Goal: Task Accomplishment & Management: Manage account settings

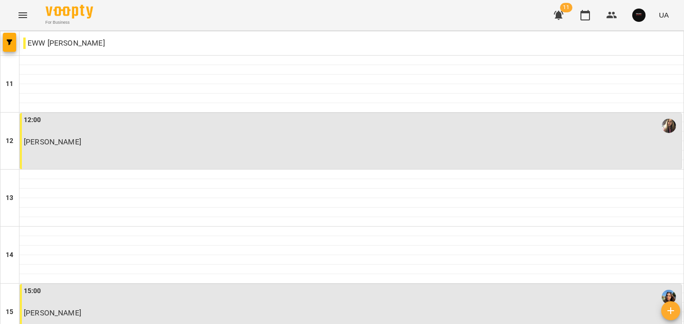
scroll to position [195, 0]
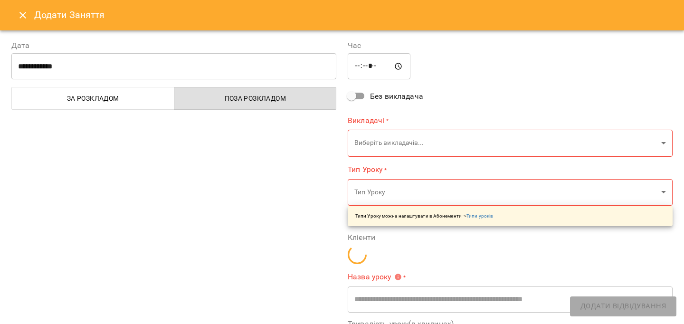
type input "**********"
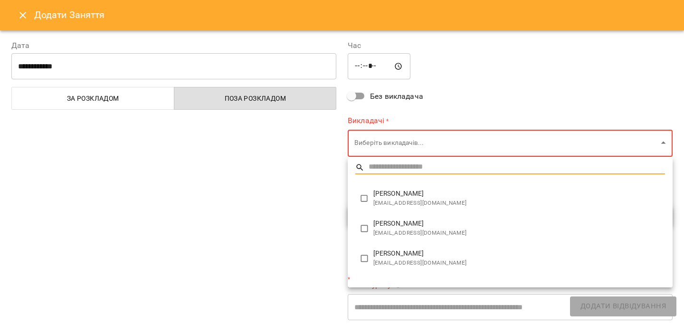
click at [432, 220] on span "[PERSON_NAME]" at bounding box center [519, 224] width 292 height 10
type input "**********"
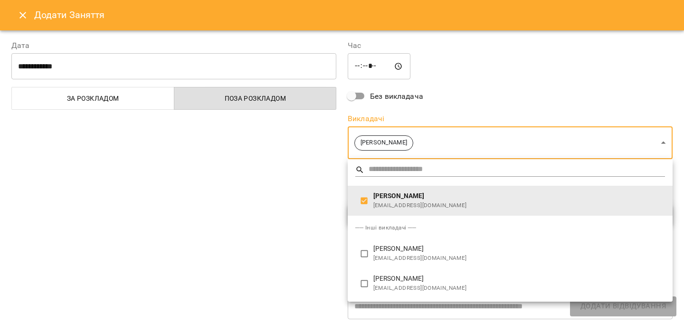
click at [199, 201] on div at bounding box center [342, 162] width 684 height 324
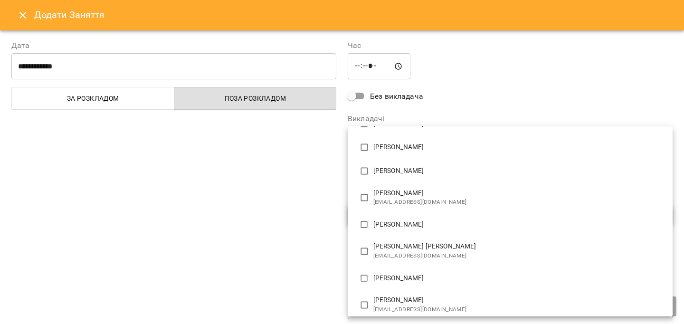
scroll to position [250, 0]
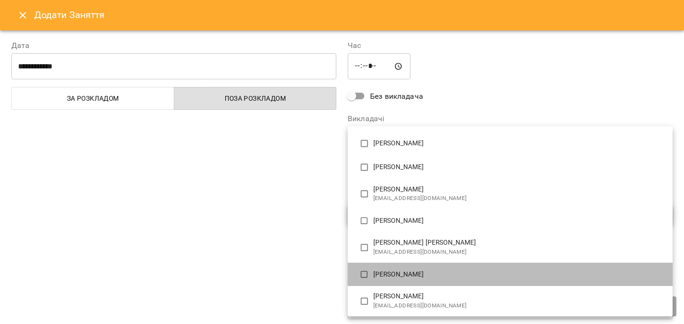
click at [418, 273] on p "[PERSON_NAME]" at bounding box center [519, 275] width 292 height 10
type input "**********"
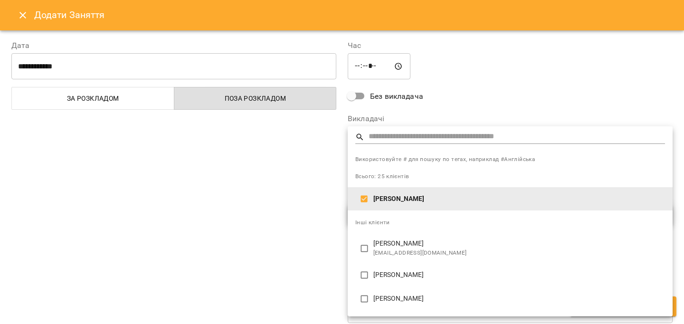
drag, startPoint x: 218, startPoint y: 225, endPoint x: 222, endPoint y: 227, distance: 5.0
click at [219, 225] on div at bounding box center [342, 162] width 684 height 324
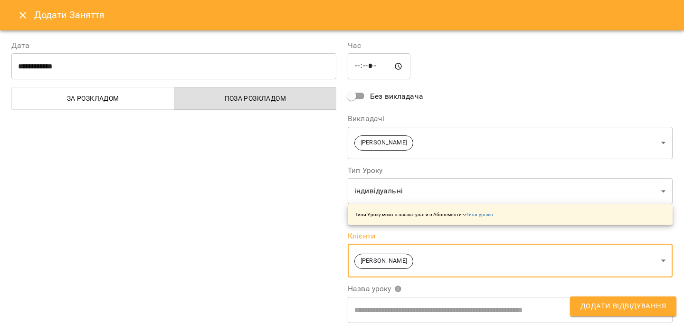
click at [607, 303] on span "Додати Відвідування" at bounding box center [624, 306] width 86 height 12
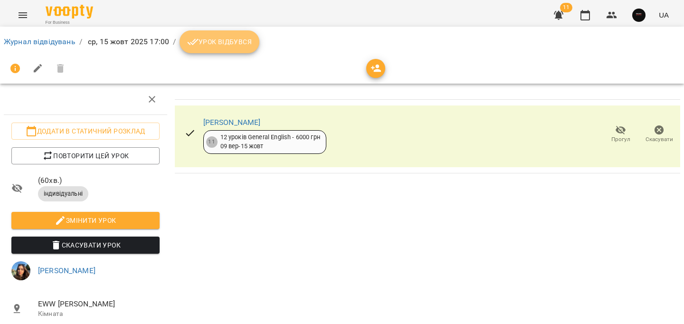
click at [237, 39] on span "Урок відбувся" at bounding box center [219, 41] width 65 height 11
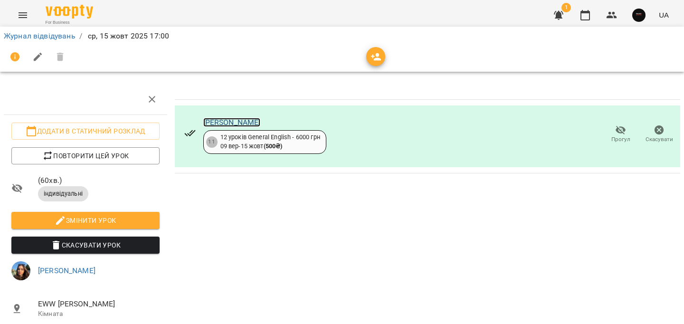
click at [250, 119] on link "[PERSON_NAME]" at bounding box center [231, 122] width 57 height 9
click at [55, 40] on li "Журнал відвідувань" at bounding box center [40, 35] width 72 height 11
click at [59, 37] on link "Журнал відвідувань" at bounding box center [40, 35] width 72 height 9
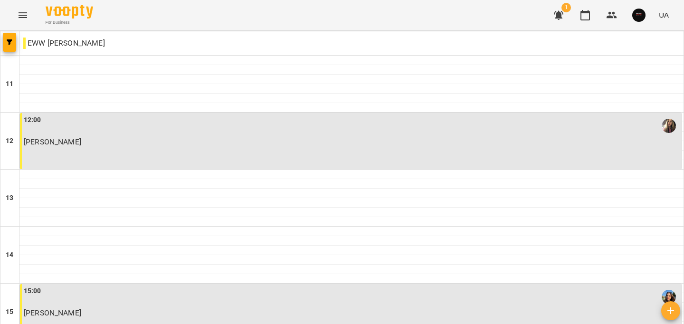
scroll to position [479, 0]
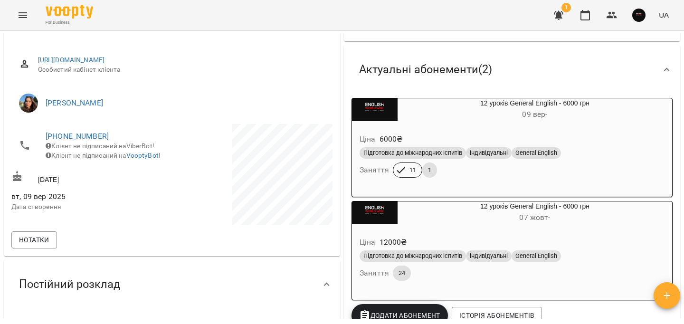
scroll to position [112, 0]
